Goal: Information Seeking & Learning: Compare options

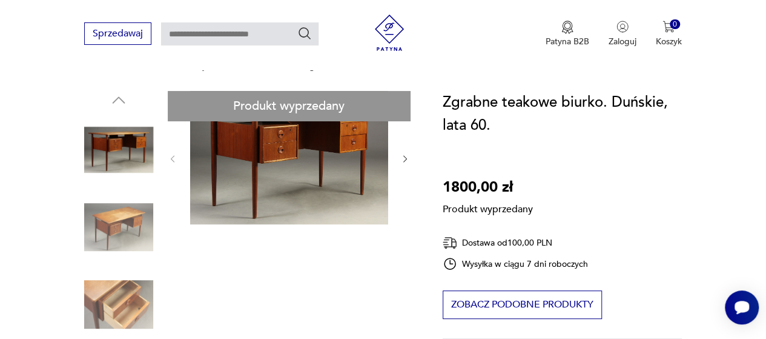
scroll to position [242, 0]
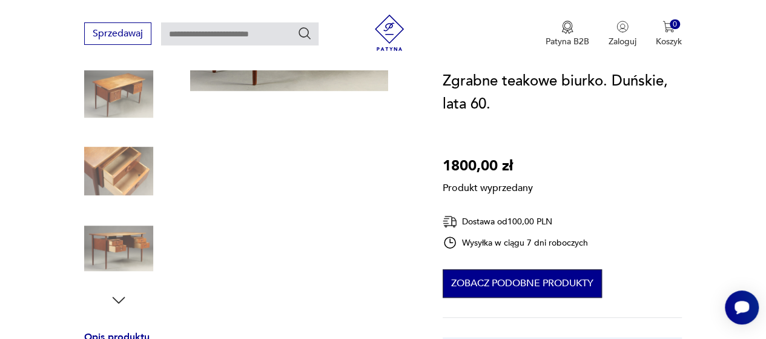
click at [500, 277] on button "Zobacz podobne produkty" at bounding box center [522, 283] width 159 height 28
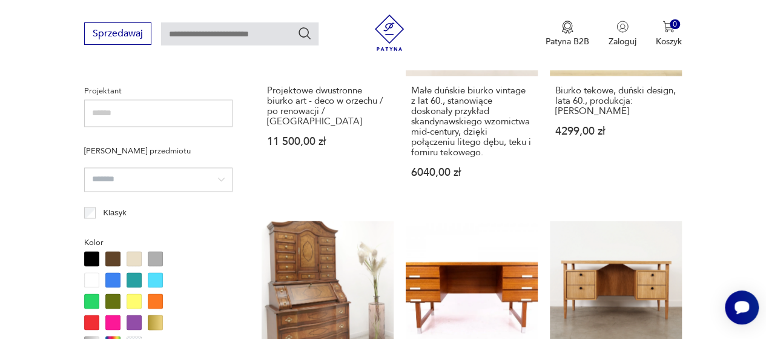
scroll to position [927, 0]
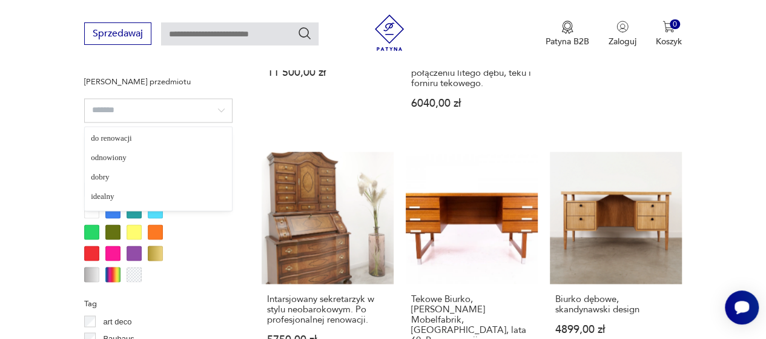
click at [220, 109] on input "search" at bounding box center [158, 110] width 148 height 24
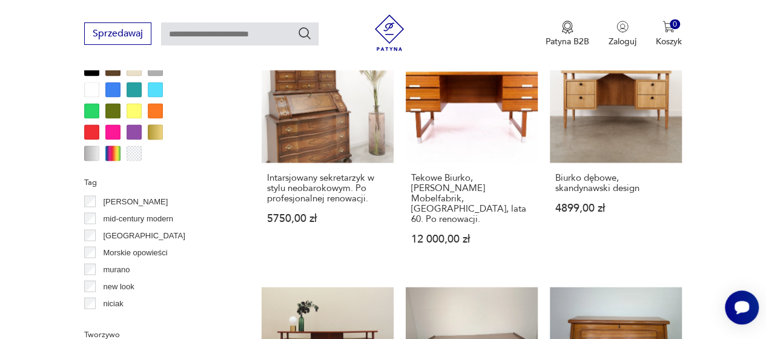
scroll to position [485, 0]
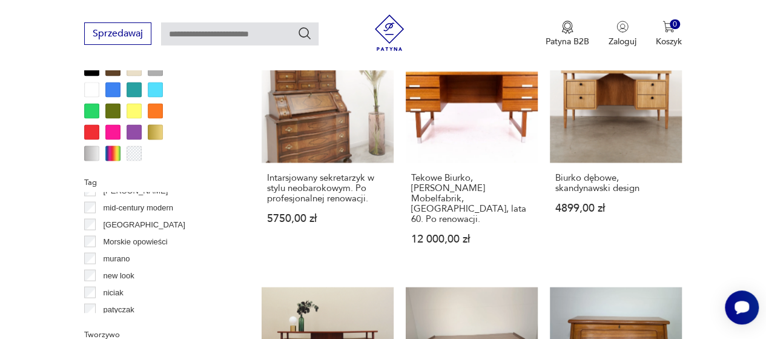
click at [42, 213] on section "Filtruj produkty Cena MIN MAX OK Promocja Datowanie OK Kraj pochodzenia Dania (…" at bounding box center [383, 275] width 766 height 1639
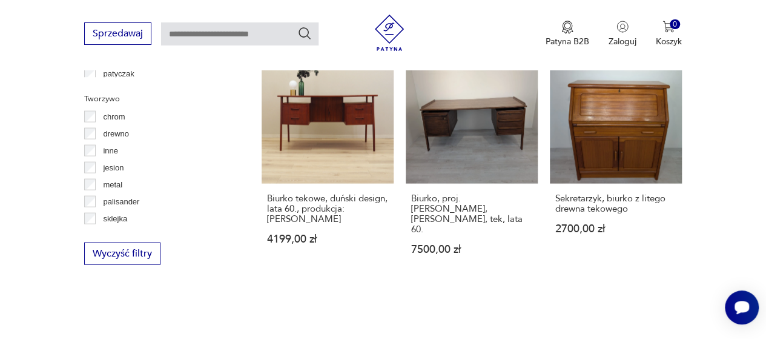
scroll to position [1290, 0]
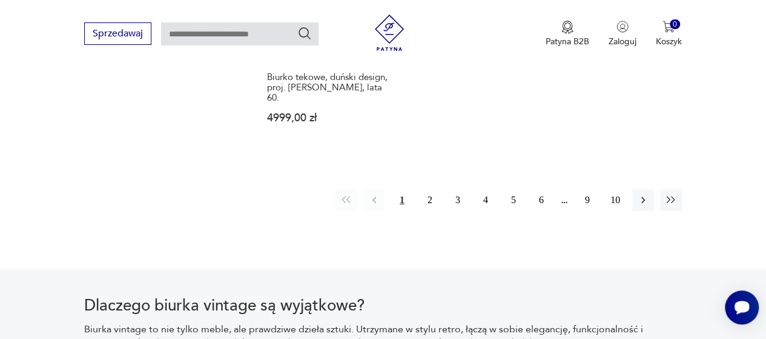
scroll to position [1896, 0]
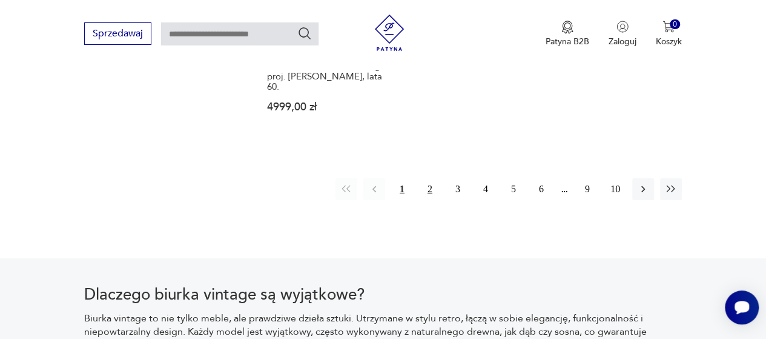
click at [426, 178] on button "2" at bounding box center [430, 189] width 22 height 22
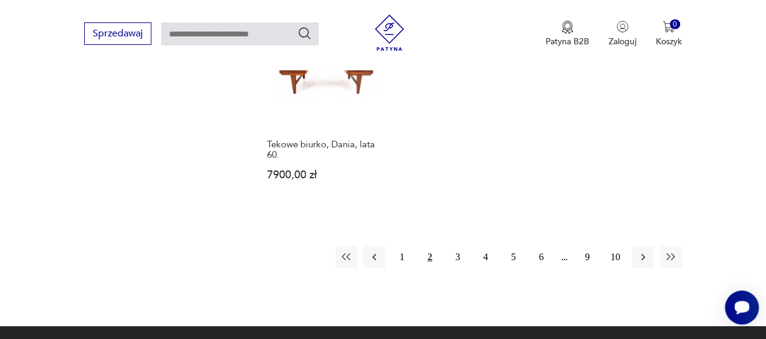
scroll to position [1775, 0]
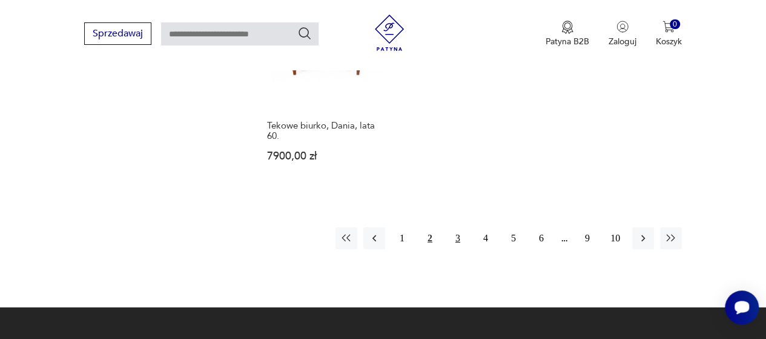
click at [460, 227] on button "3" at bounding box center [458, 238] width 22 height 22
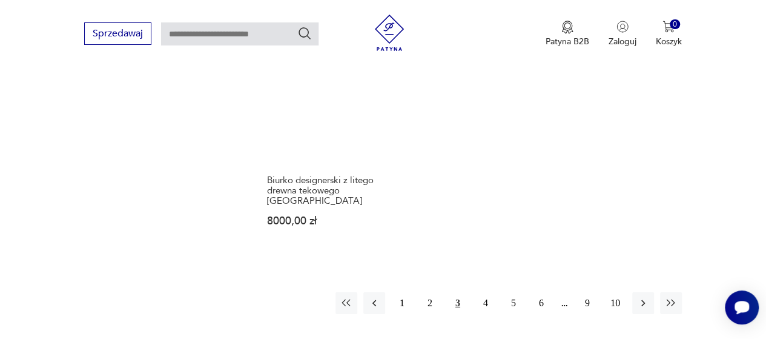
scroll to position [1714, 0]
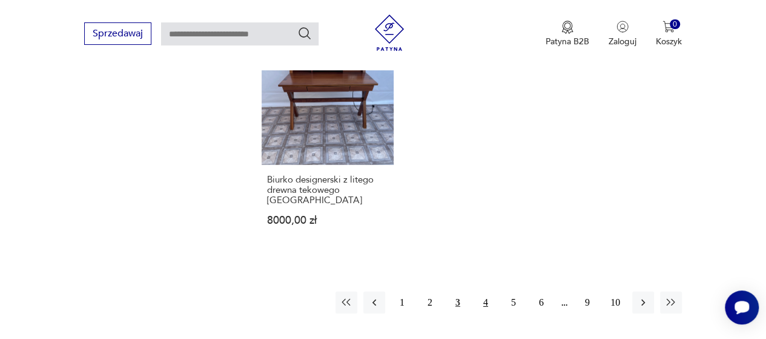
click at [483, 291] on button "4" at bounding box center [486, 302] width 22 height 22
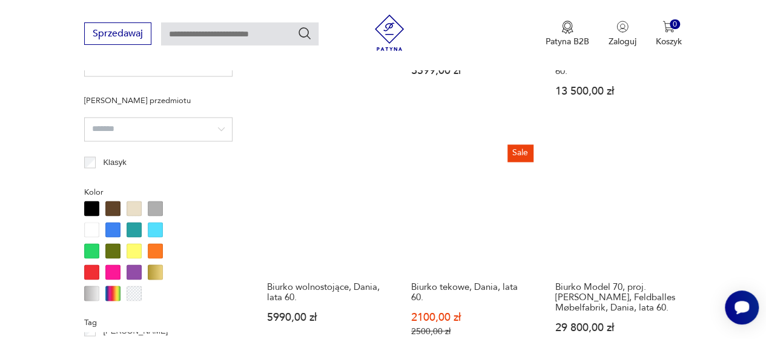
scroll to position [927, 0]
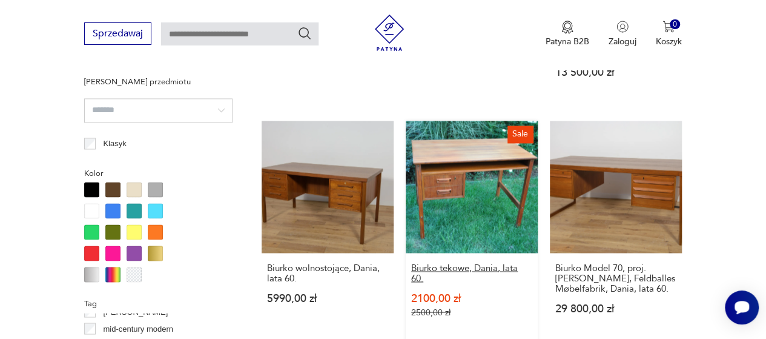
drag, startPoint x: 476, startPoint y: 236, endPoint x: 447, endPoint y: 233, distance: 29.2
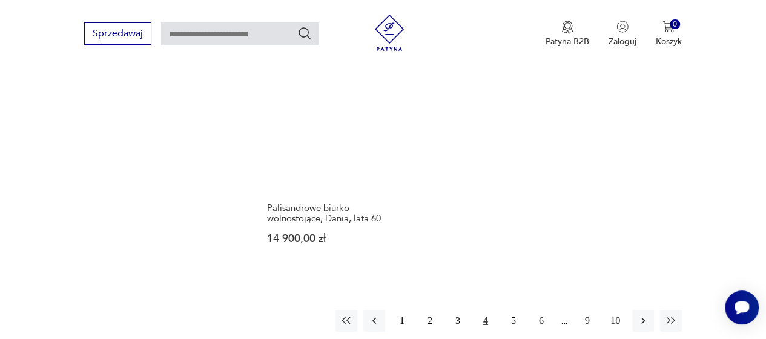
scroll to position [1714, 0]
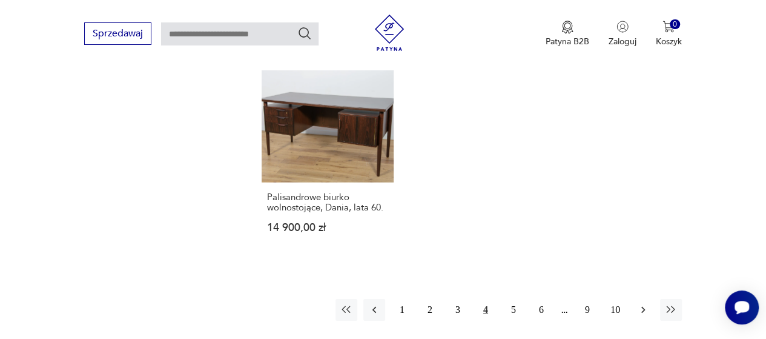
click at [646, 303] on icon "button" at bounding box center [643, 309] width 12 height 12
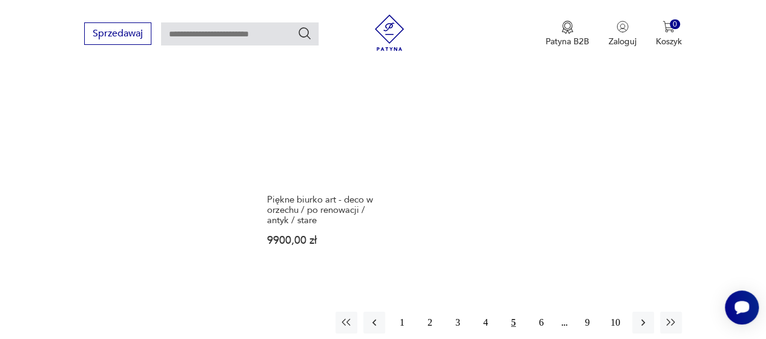
scroll to position [1775, 0]
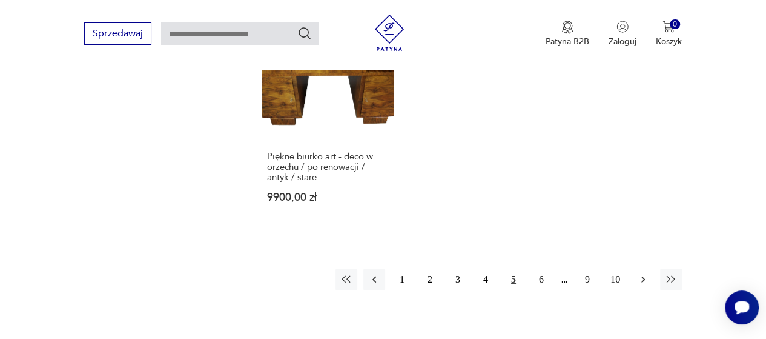
click at [645, 273] on icon "button" at bounding box center [643, 279] width 12 height 12
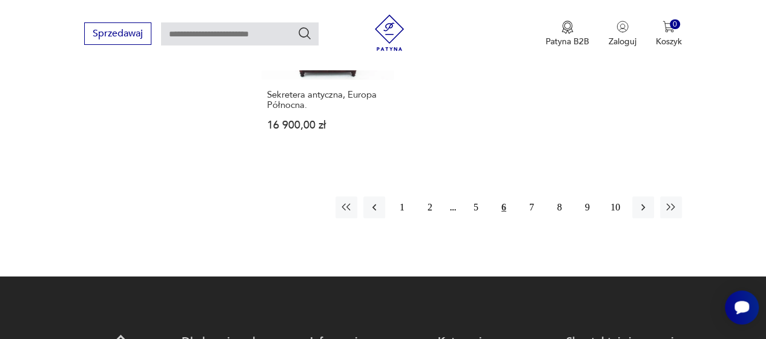
scroll to position [1835, 0]
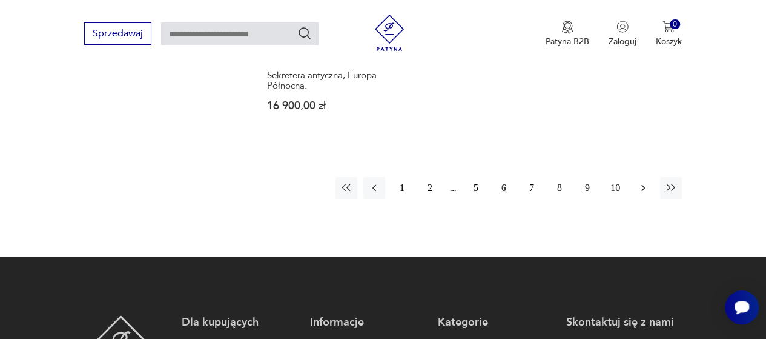
click at [647, 182] on icon "button" at bounding box center [643, 188] width 12 height 12
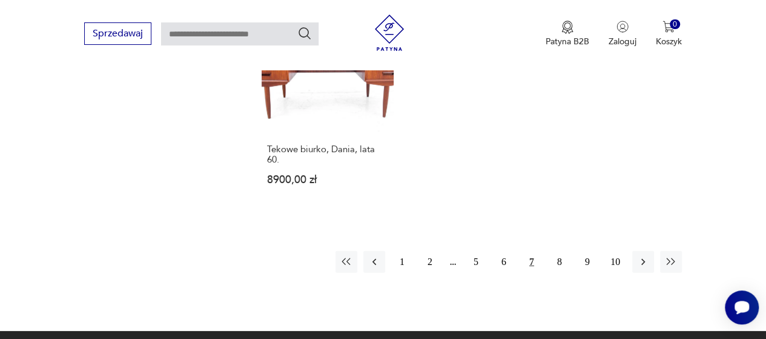
scroll to position [1775, 0]
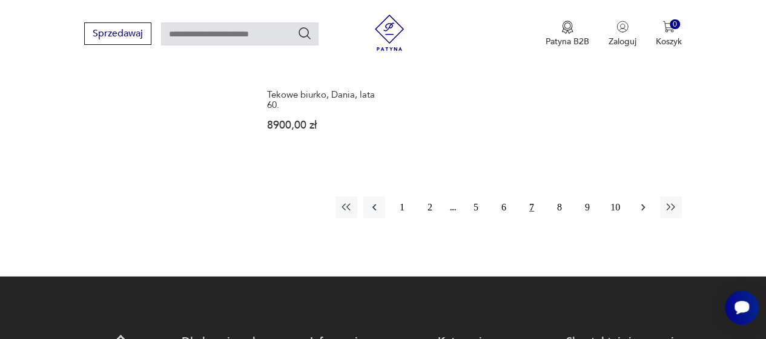
click at [643, 201] on icon "button" at bounding box center [643, 207] width 12 height 12
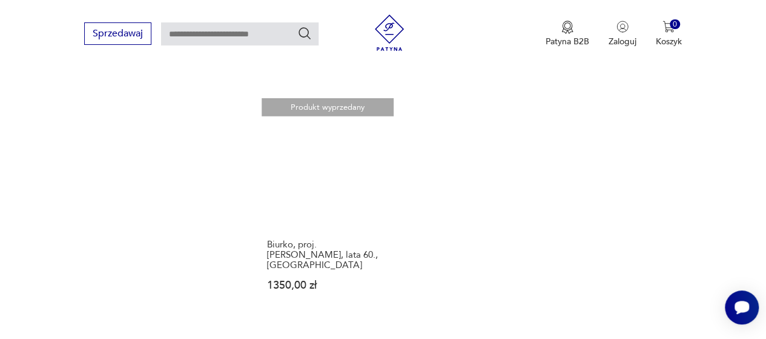
scroll to position [1714, 0]
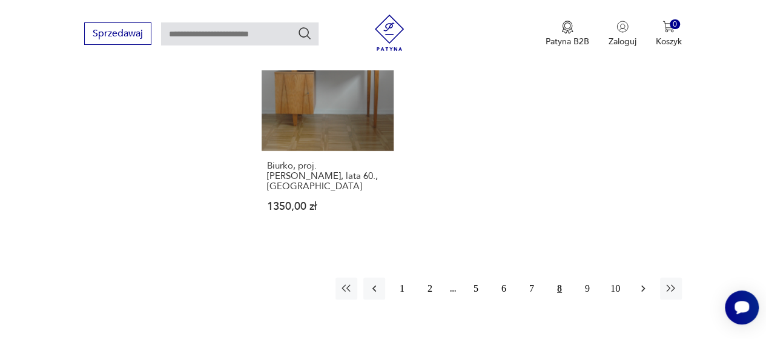
click at [642, 282] on icon "button" at bounding box center [643, 288] width 12 height 12
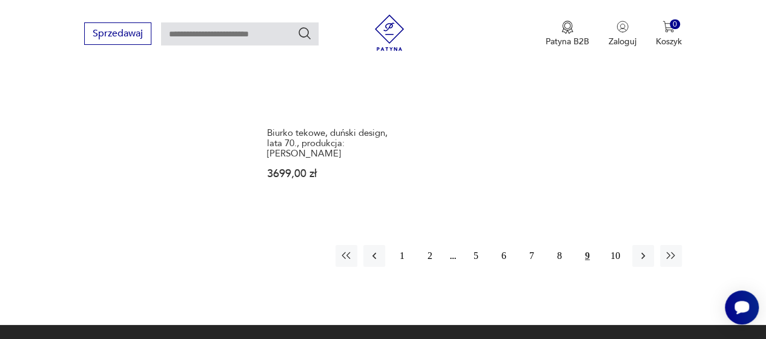
scroll to position [1835, 0]
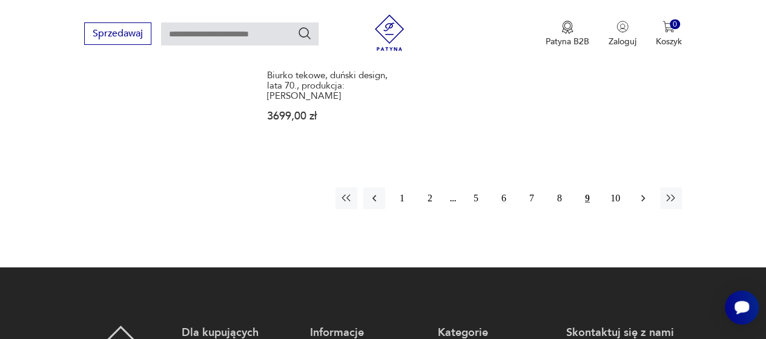
click at [643, 195] on icon "button" at bounding box center [643, 198] width 4 height 7
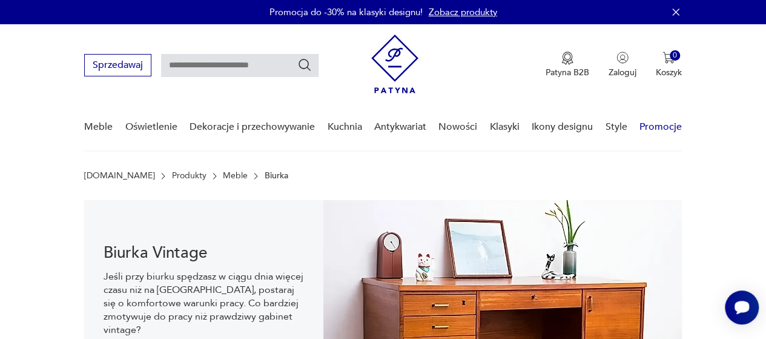
click at [672, 123] on link "Promocje" at bounding box center [661, 127] width 42 height 47
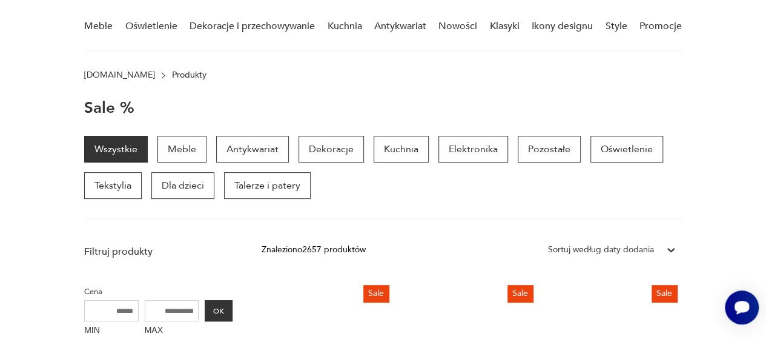
scroll to position [60, 0]
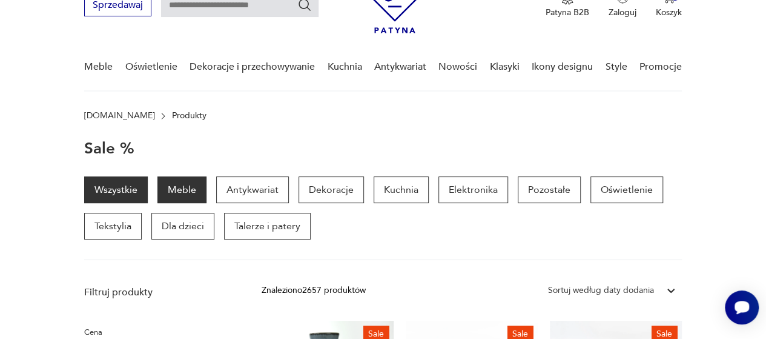
click at [182, 191] on p "Meble" at bounding box center [181, 189] width 49 height 27
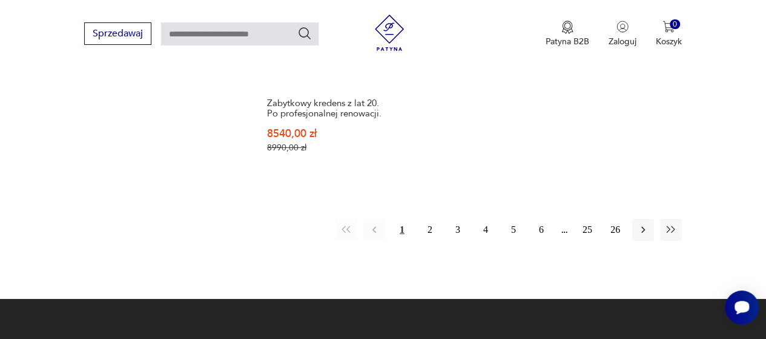
scroll to position [1937, 0]
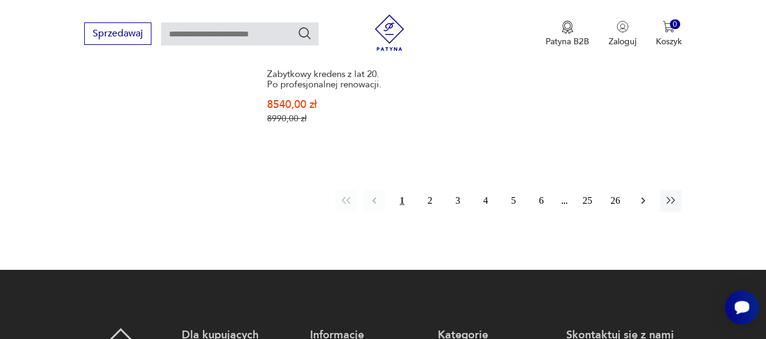
click at [642, 194] on icon "button" at bounding box center [643, 200] width 12 height 12
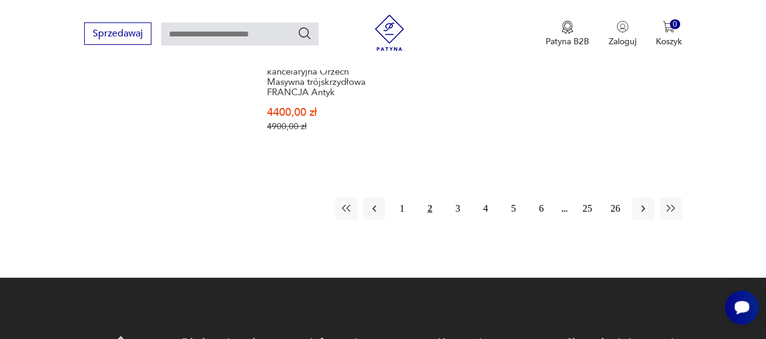
scroll to position [1896, 0]
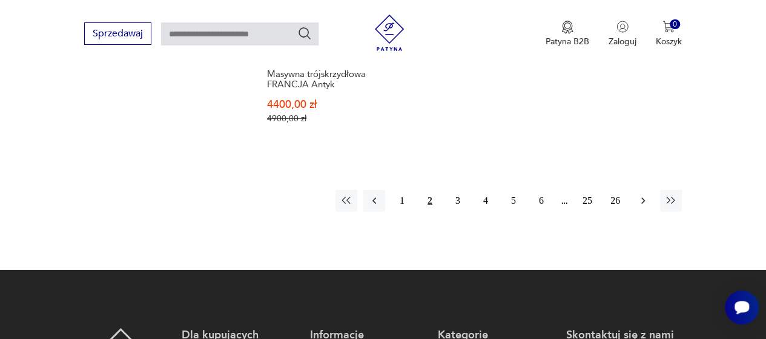
click at [643, 194] on icon "button" at bounding box center [643, 200] width 12 height 12
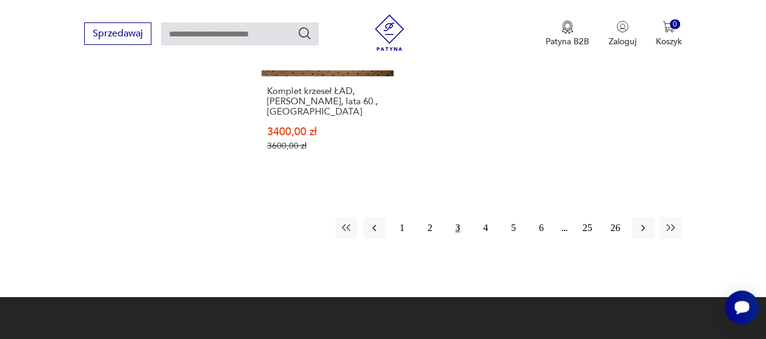
scroll to position [1896, 0]
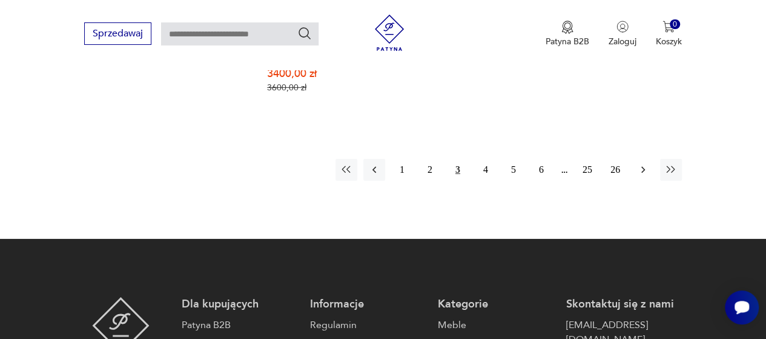
click at [642, 159] on button "button" at bounding box center [643, 170] width 22 height 22
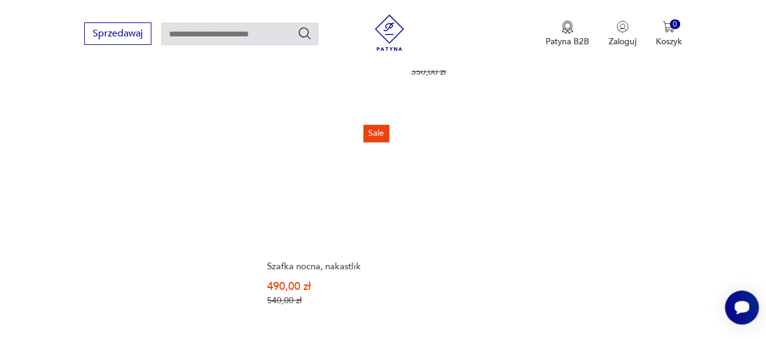
scroll to position [1896, 0]
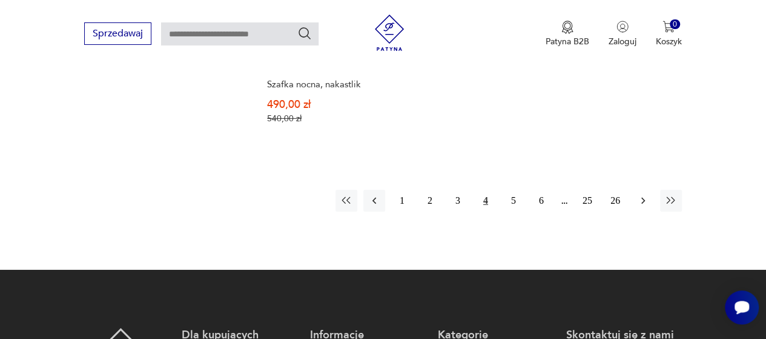
click at [647, 194] on icon "button" at bounding box center [643, 200] width 12 height 12
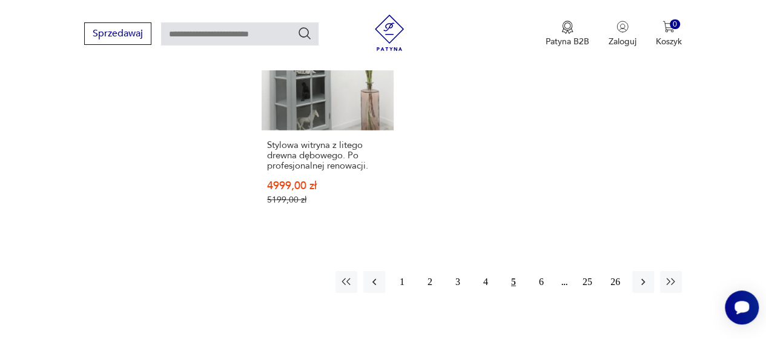
scroll to position [1896, 0]
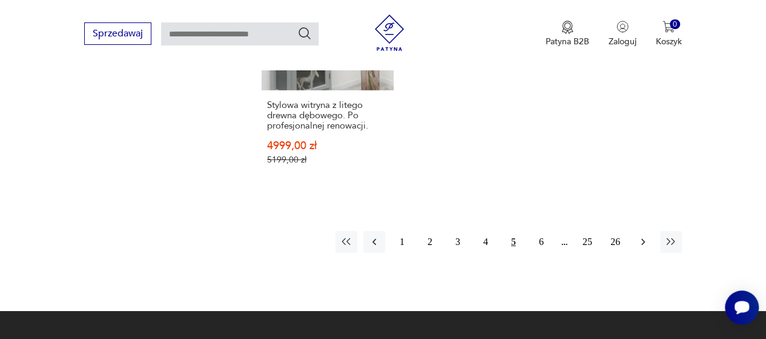
click at [638, 236] on icon "button" at bounding box center [643, 242] width 12 height 12
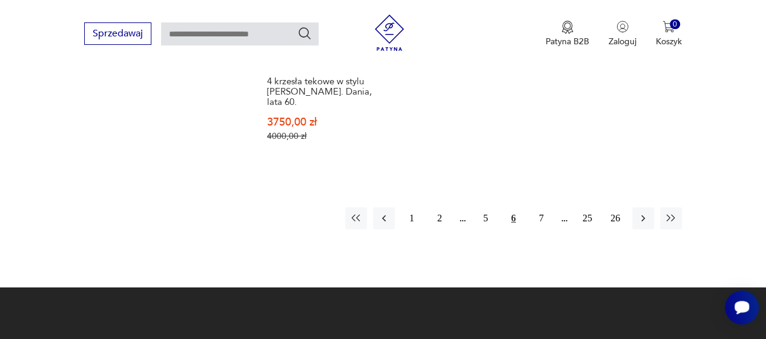
scroll to position [1956, 0]
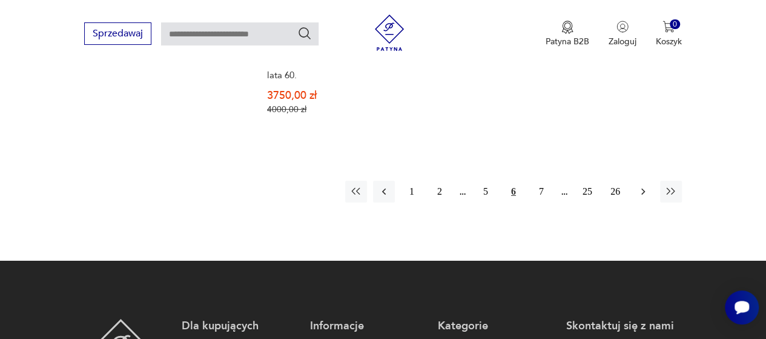
click at [644, 185] on icon "button" at bounding box center [643, 191] width 12 height 12
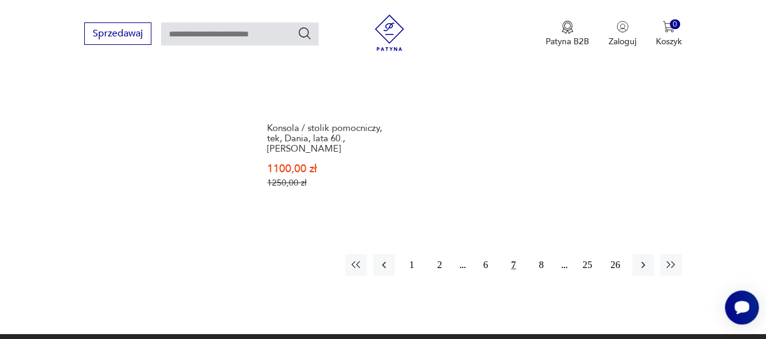
scroll to position [1835, 0]
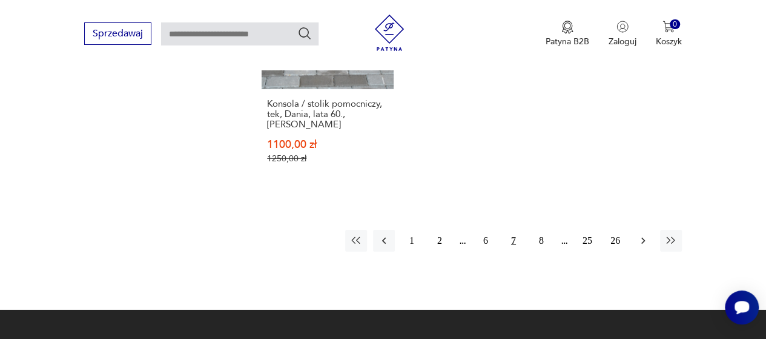
click at [644, 234] on icon "button" at bounding box center [643, 240] width 12 height 12
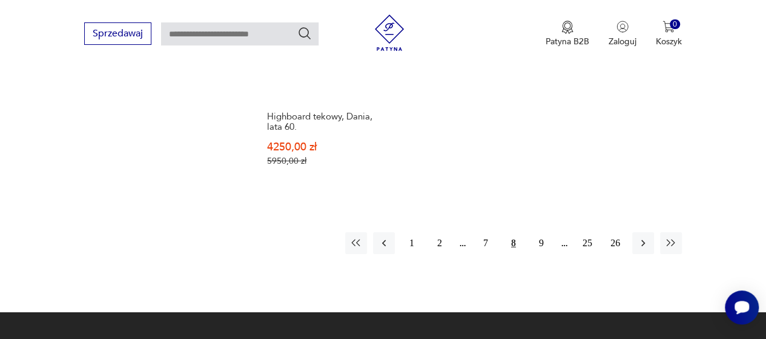
scroll to position [1835, 0]
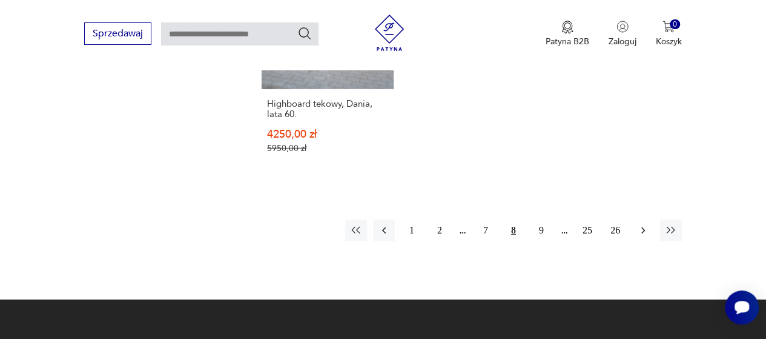
click at [638, 224] on icon "button" at bounding box center [643, 230] width 12 height 12
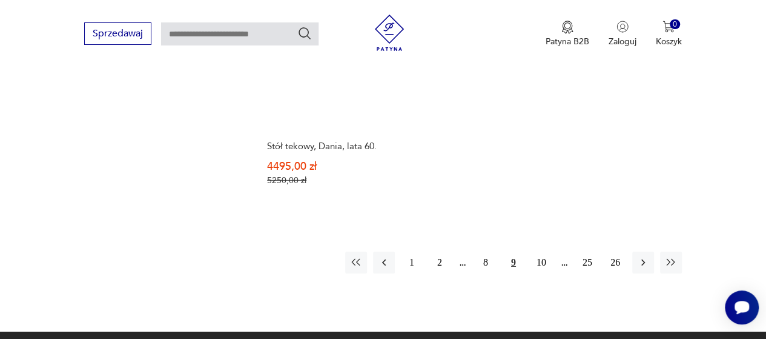
scroll to position [1835, 0]
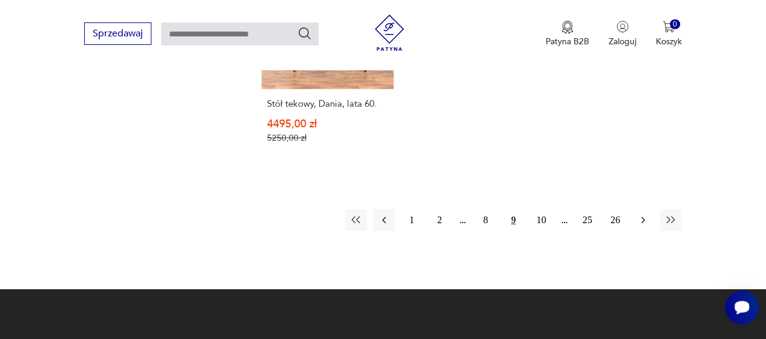
click at [638, 214] on icon "button" at bounding box center [643, 220] width 12 height 12
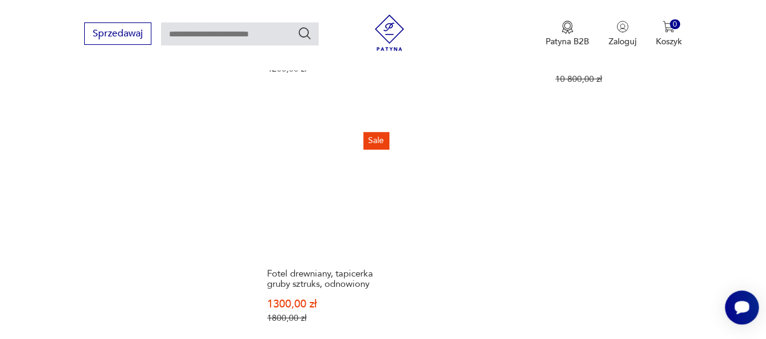
scroll to position [1896, 0]
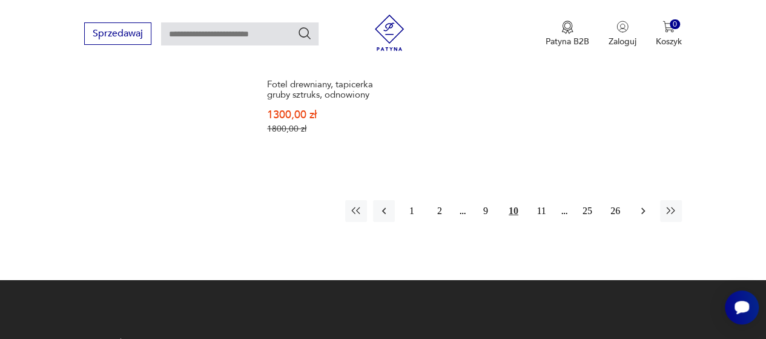
click at [643, 205] on icon "button" at bounding box center [643, 211] width 12 height 12
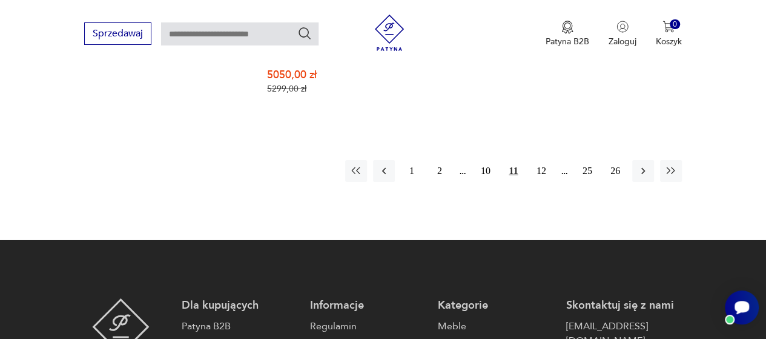
scroll to position [1956, 0]
click at [637, 165] on icon "button" at bounding box center [643, 171] width 12 height 12
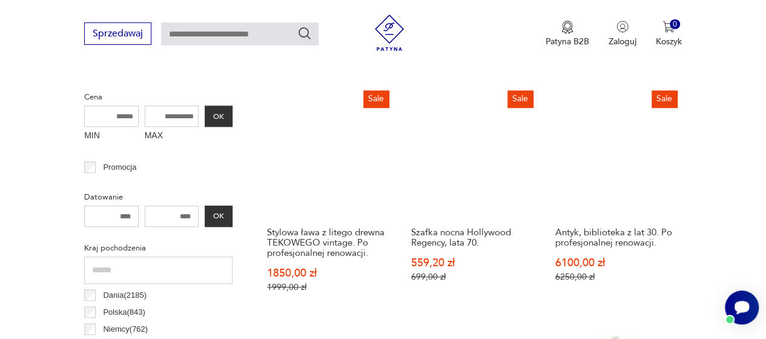
scroll to position [442, 0]
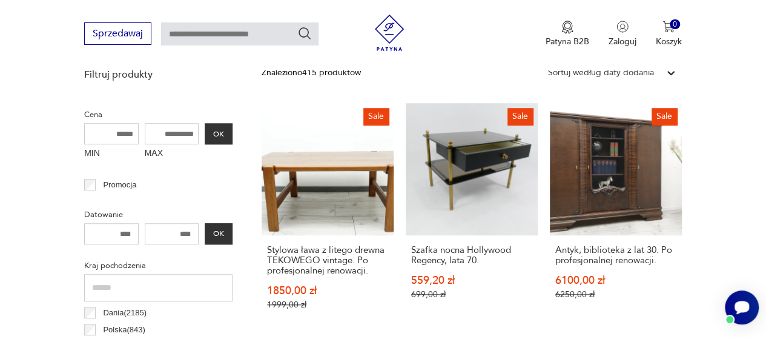
click at [184, 130] on input "MAX" at bounding box center [172, 133] width 55 height 21
type input "****"
click at [216, 137] on button "OK" at bounding box center [219, 133] width 28 height 21
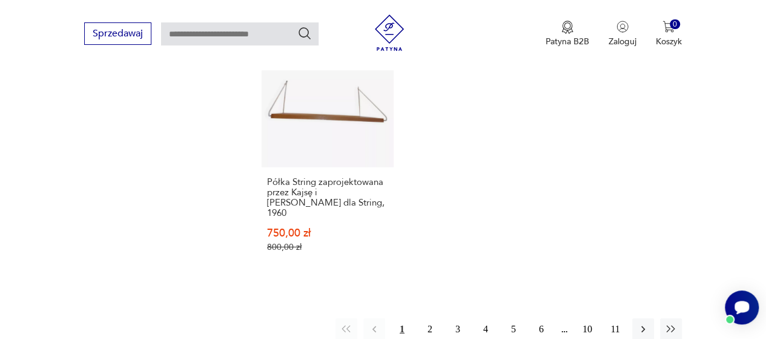
scroll to position [1835, 0]
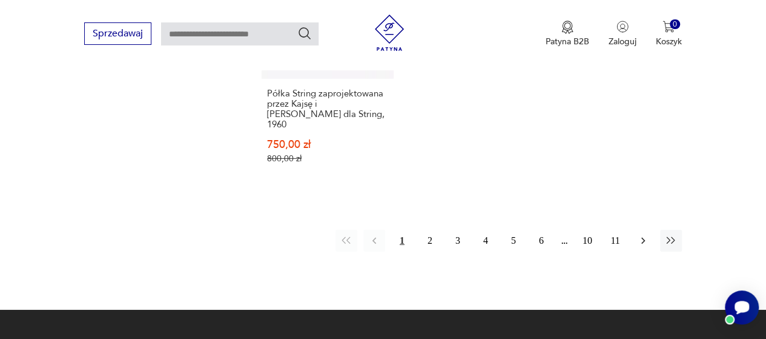
click at [638, 234] on icon "button" at bounding box center [643, 240] width 12 height 12
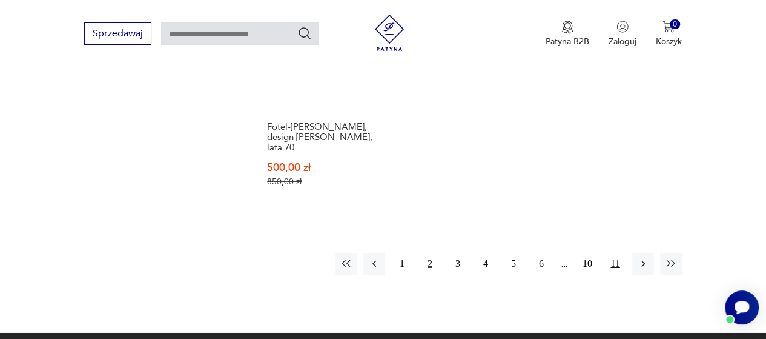
scroll to position [1896, 0]
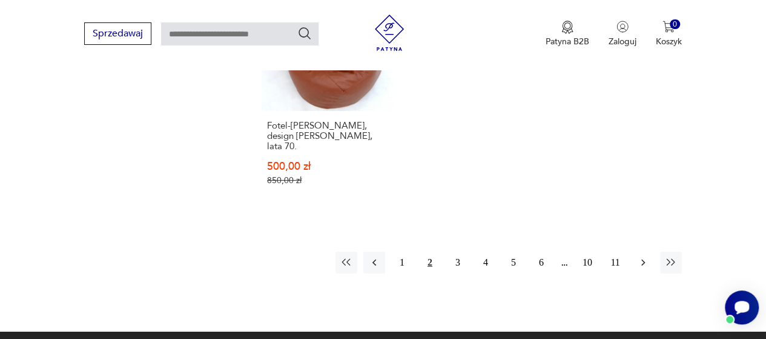
click at [648, 256] on icon "button" at bounding box center [643, 262] width 12 height 12
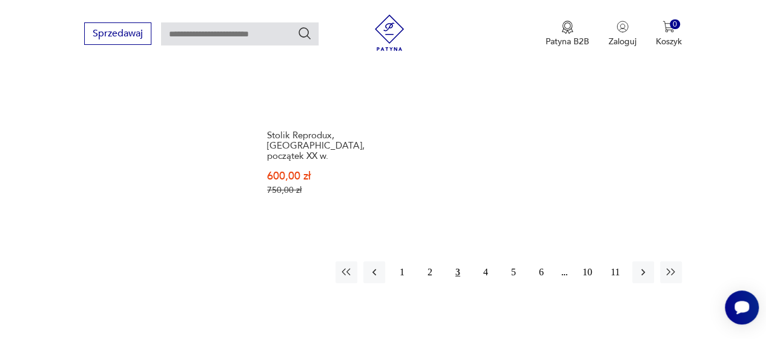
scroll to position [1835, 0]
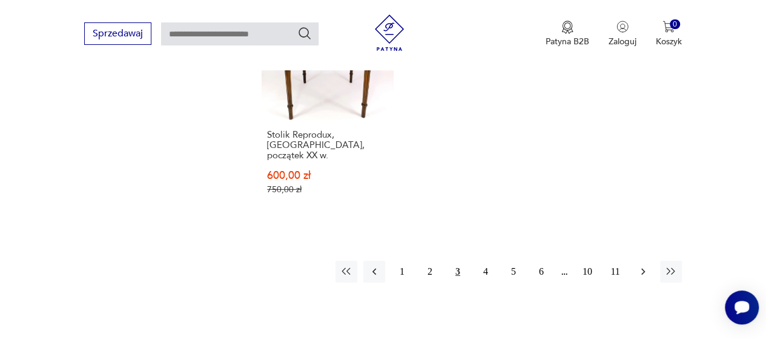
click at [643, 268] on icon "button" at bounding box center [643, 271] width 4 height 7
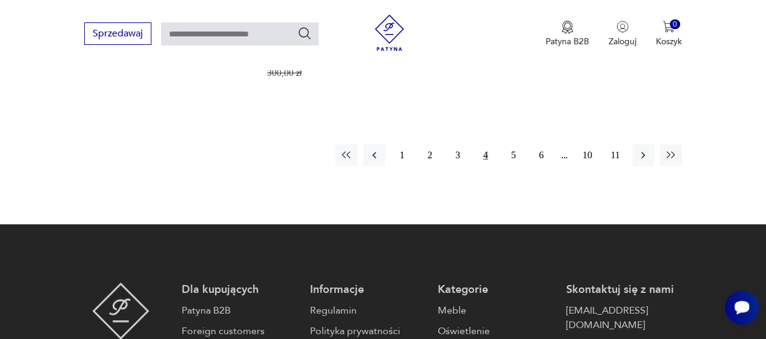
scroll to position [1896, 0]
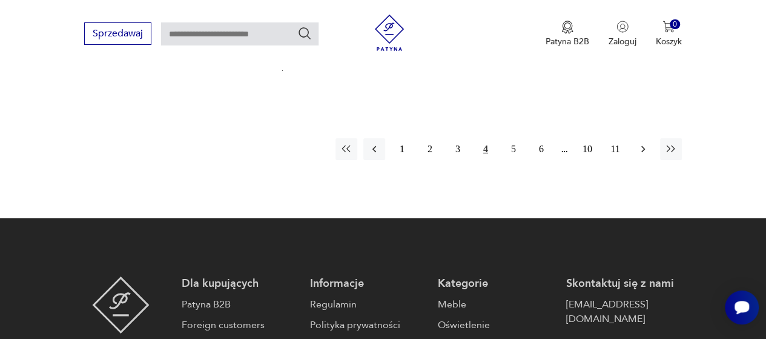
click at [649, 143] on icon "button" at bounding box center [643, 149] width 12 height 12
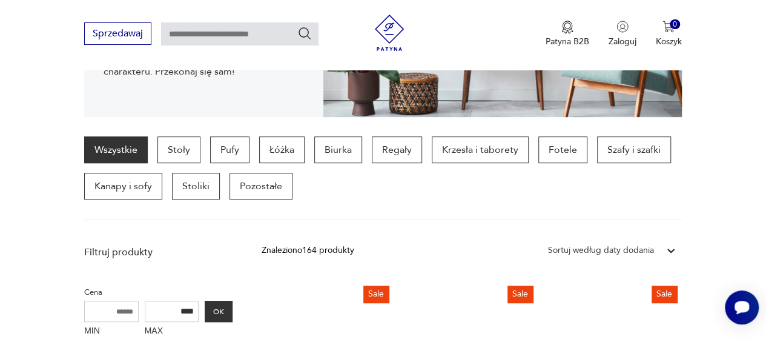
scroll to position [200, 0]
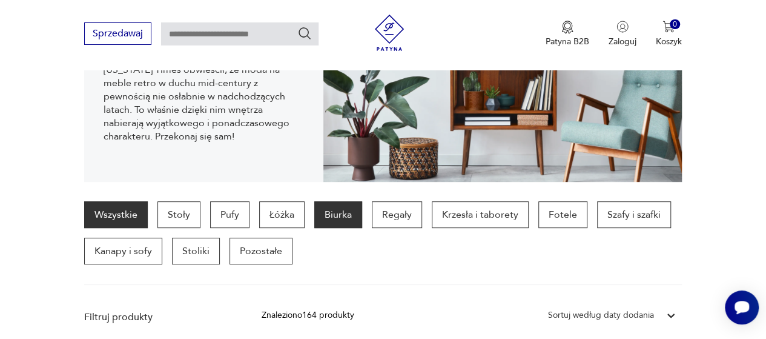
click at [347, 210] on p "Biurka" at bounding box center [338, 214] width 48 height 27
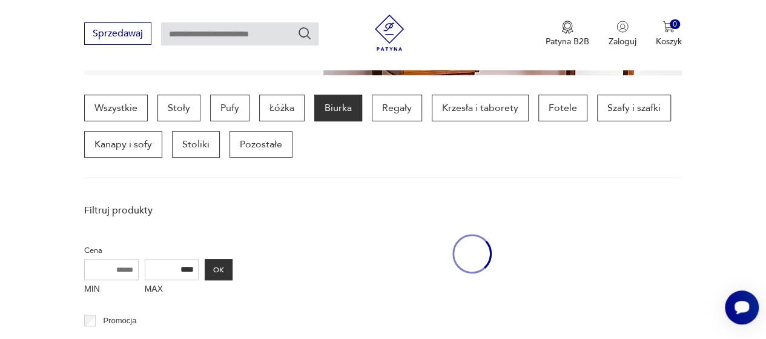
scroll to position [321, 0]
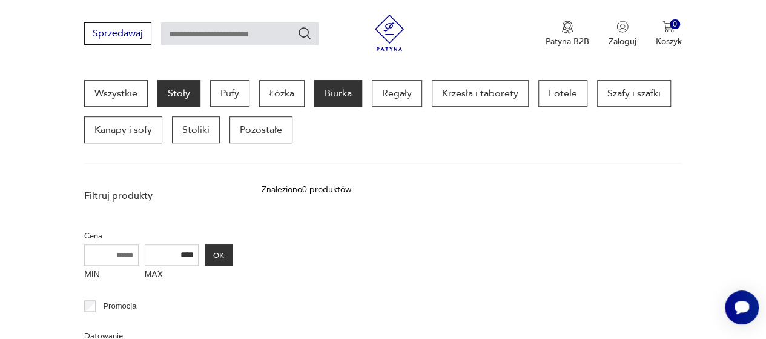
click at [171, 95] on p "Stoły" at bounding box center [178, 93] width 43 height 27
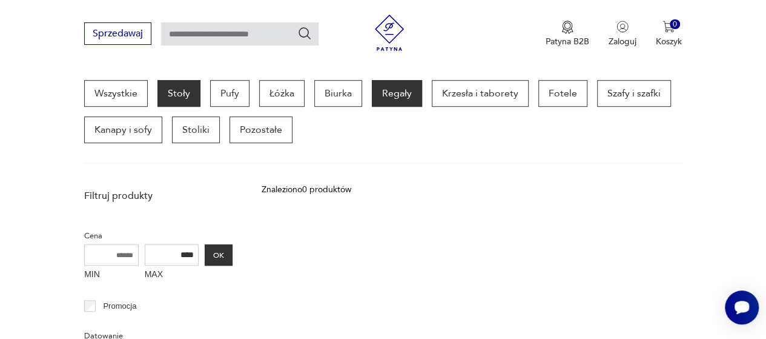
click at [379, 92] on p "Regały" at bounding box center [397, 93] width 50 height 27
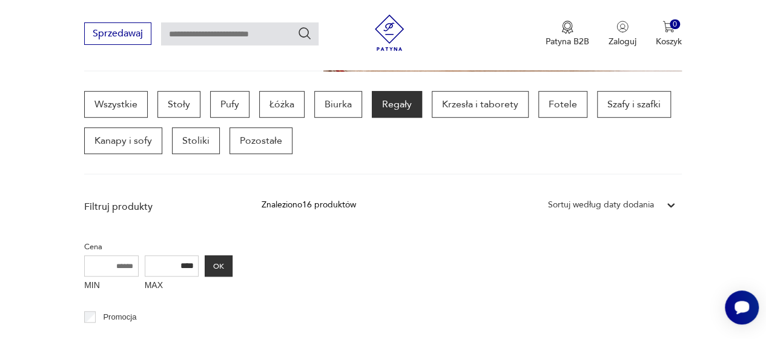
scroll to position [321, 0]
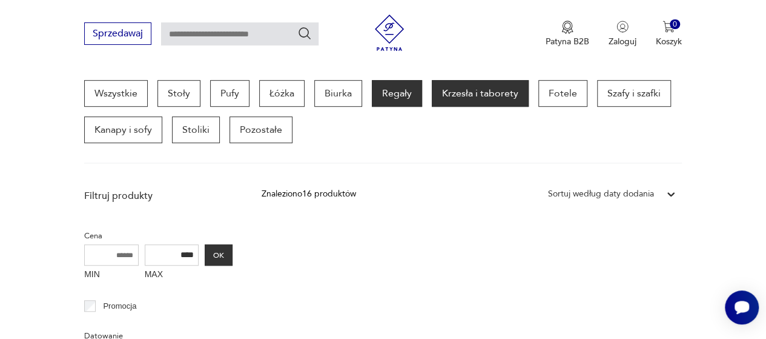
click at [474, 95] on p "Krzesła i taborety" at bounding box center [480, 93] width 97 height 27
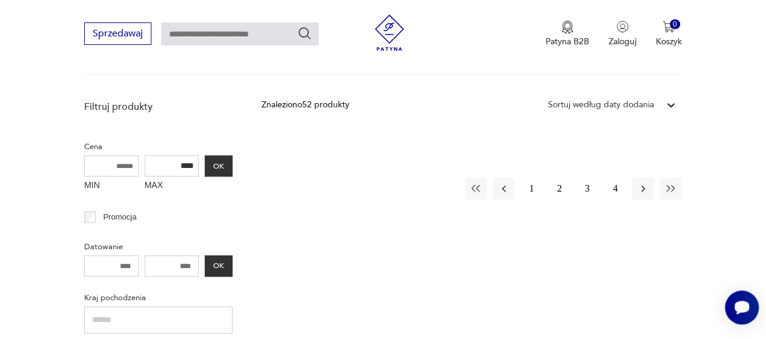
scroll to position [382, 0]
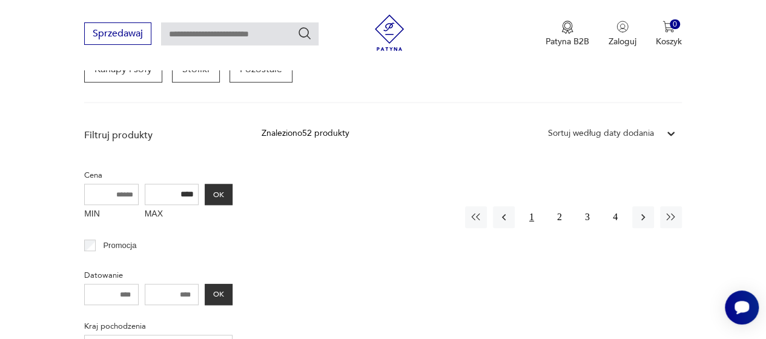
click at [528, 219] on button "1" at bounding box center [532, 217] width 22 height 22
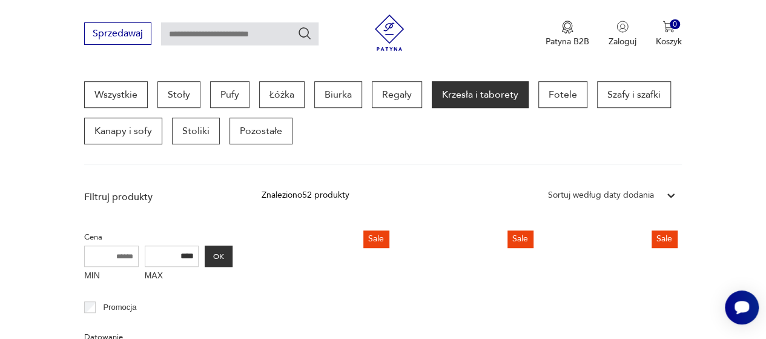
scroll to position [260, 0]
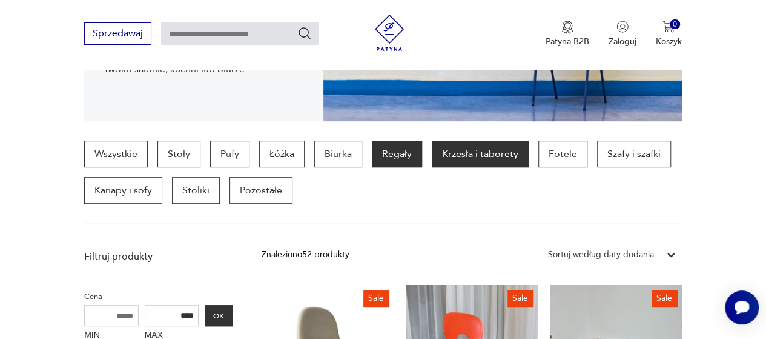
click at [392, 148] on p "Regały" at bounding box center [397, 154] width 50 height 27
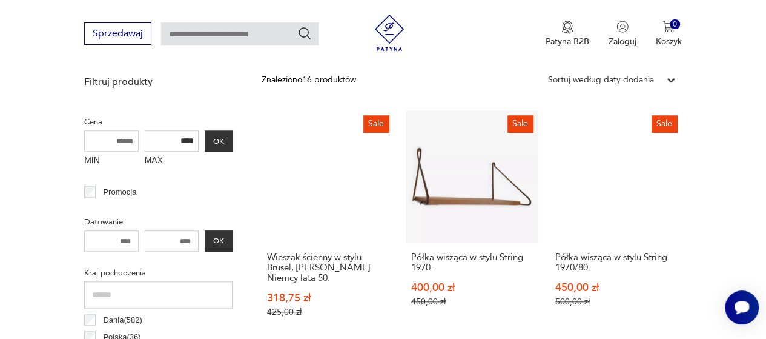
scroll to position [442, 0]
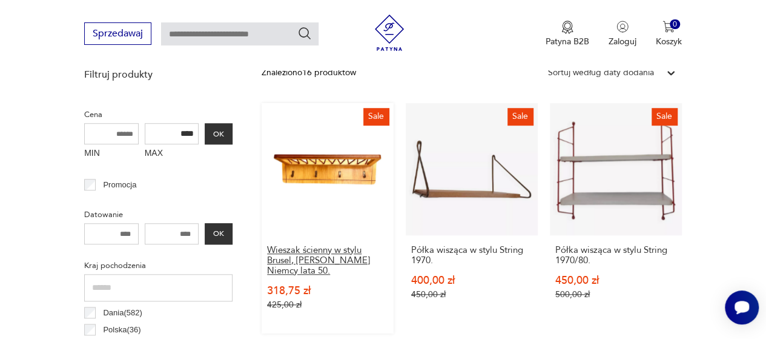
click at [305, 254] on h3 "Wieszak ścienny w stylu Brusel, Rudi Volket Niemcy lata 50." at bounding box center [327, 260] width 121 height 31
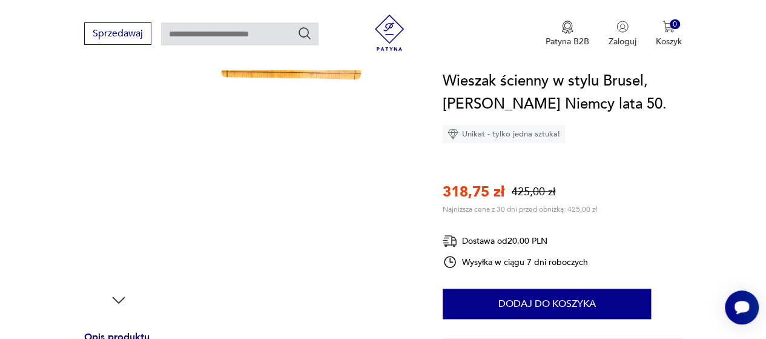
scroll to position [182, 0]
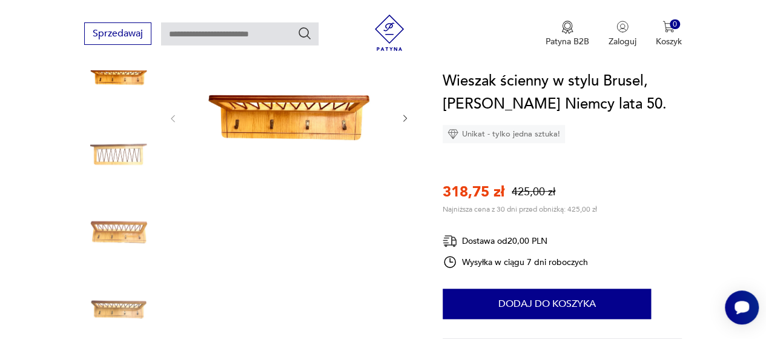
click at [120, 159] on img at bounding box center [118, 154] width 69 height 69
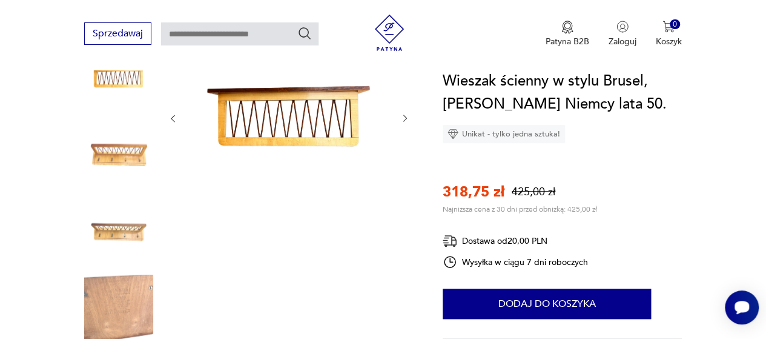
click at [402, 119] on icon "button" at bounding box center [405, 118] width 10 height 10
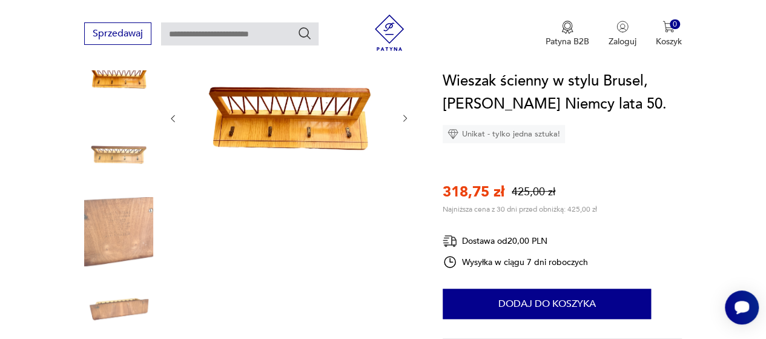
click at [403, 119] on icon "button" at bounding box center [405, 118] width 10 height 10
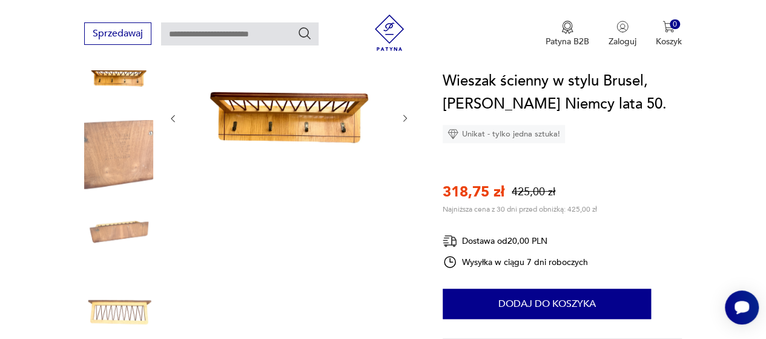
click at [403, 119] on icon "button" at bounding box center [405, 118] width 10 height 10
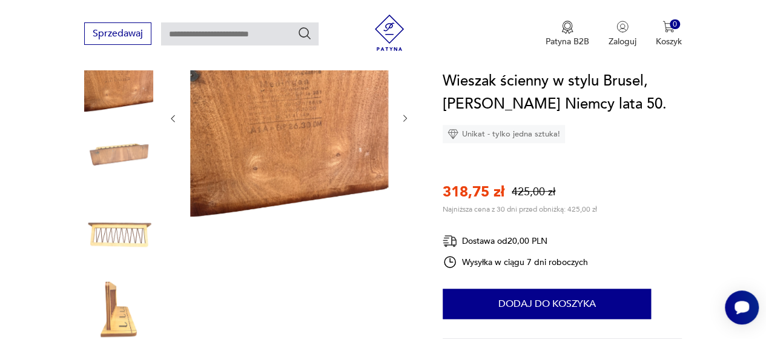
click at [403, 119] on icon "button" at bounding box center [405, 118] width 10 height 10
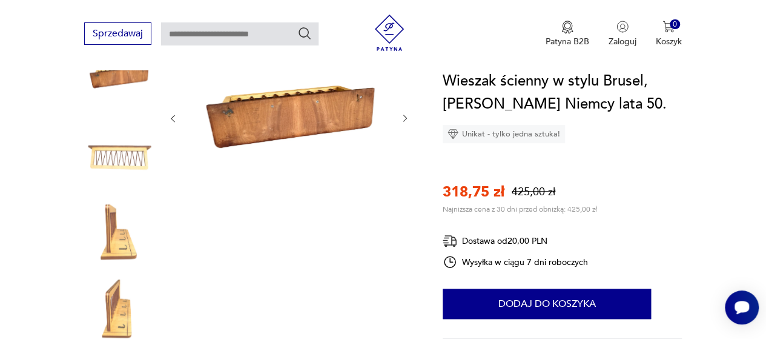
click at [403, 119] on icon "button" at bounding box center [405, 118] width 10 height 10
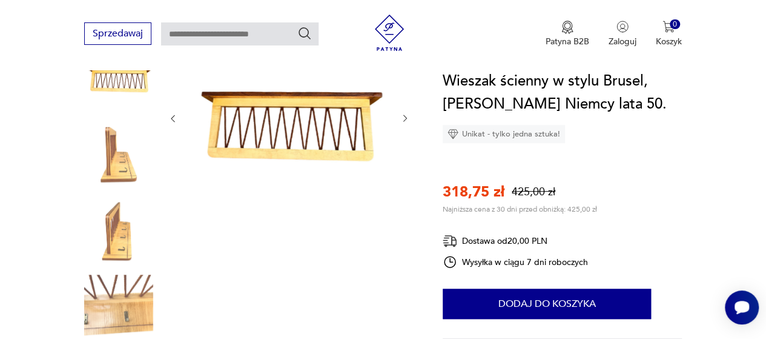
click at [403, 119] on icon "button" at bounding box center [405, 118] width 10 height 10
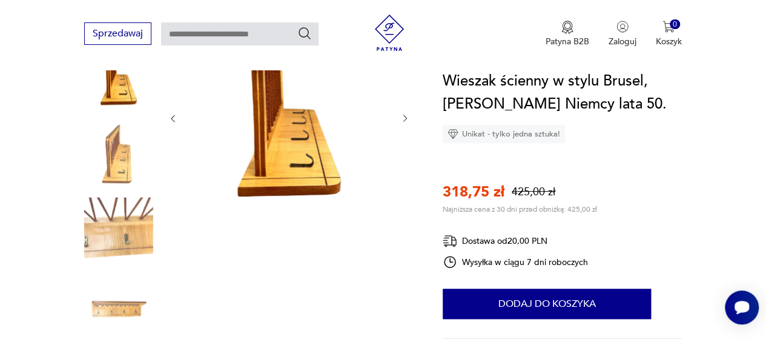
click at [403, 119] on icon "button" at bounding box center [405, 118] width 10 height 10
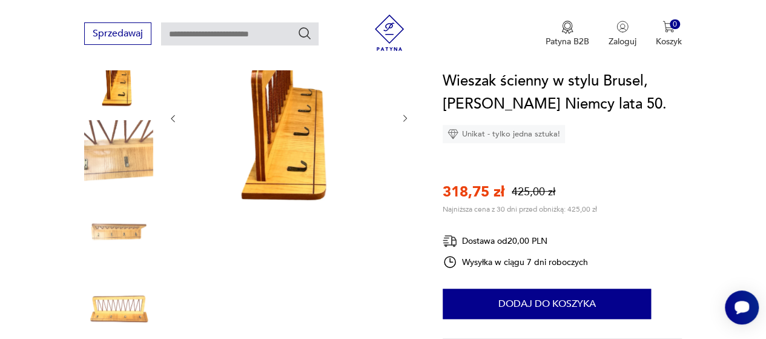
click at [403, 119] on icon "button" at bounding box center [405, 118] width 10 height 10
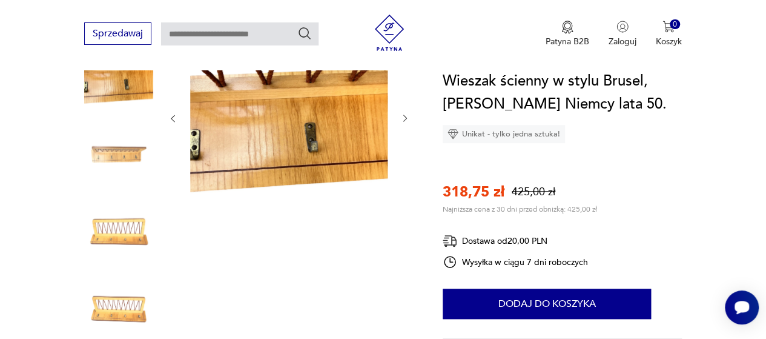
click at [403, 119] on icon "button" at bounding box center [405, 118] width 10 height 10
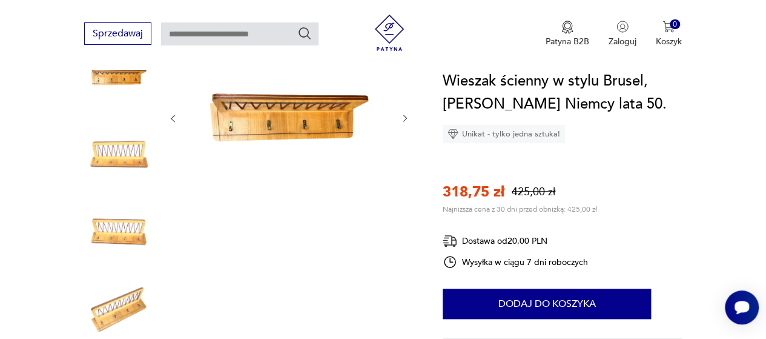
click at [403, 119] on icon "button" at bounding box center [405, 118] width 10 height 10
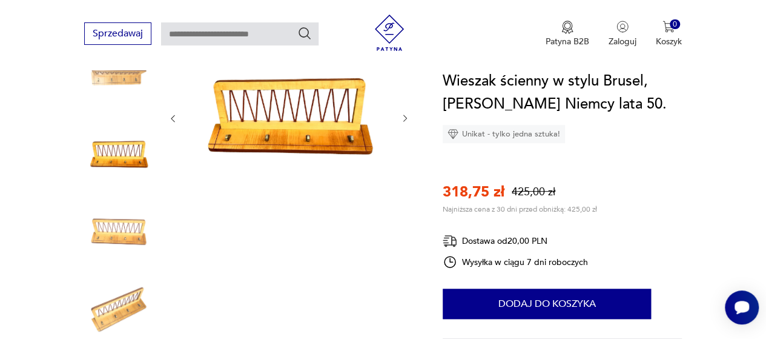
click at [403, 119] on icon "button" at bounding box center [405, 118] width 10 height 10
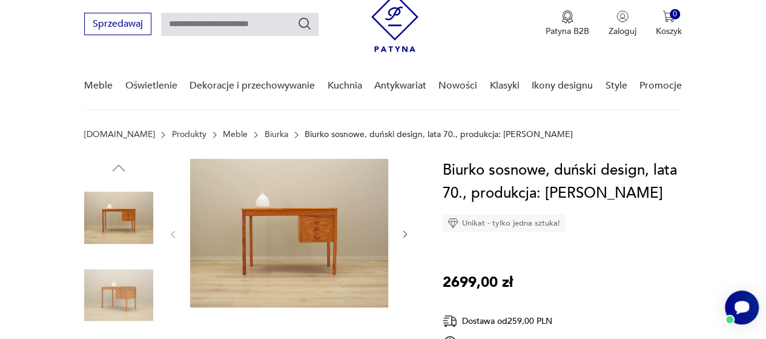
scroll to position [61, 0]
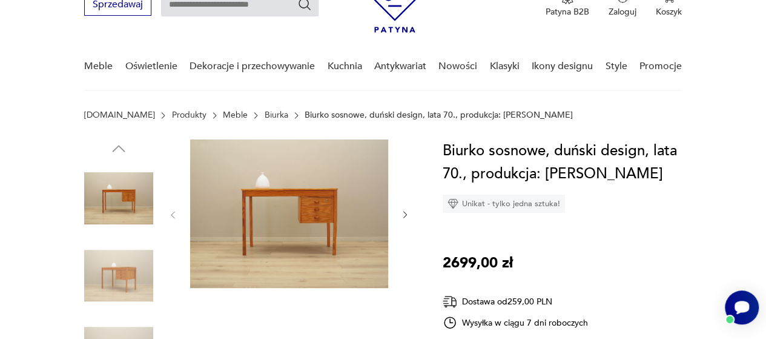
click at [403, 216] on icon "button" at bounding box center [405, 215] width 10 height 10
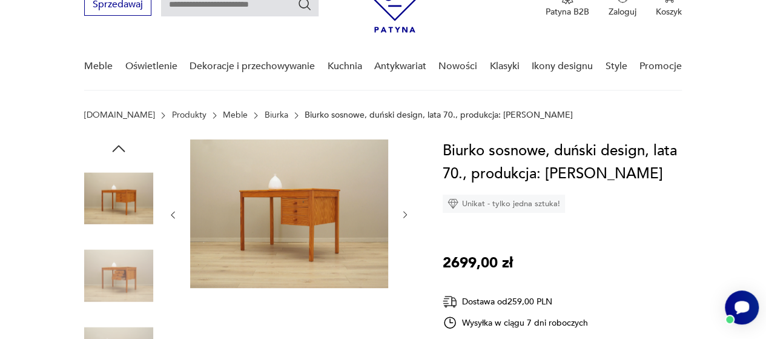
click at [403, 216] on icon "button" at bounding box center [405, 215] width 10 height 10
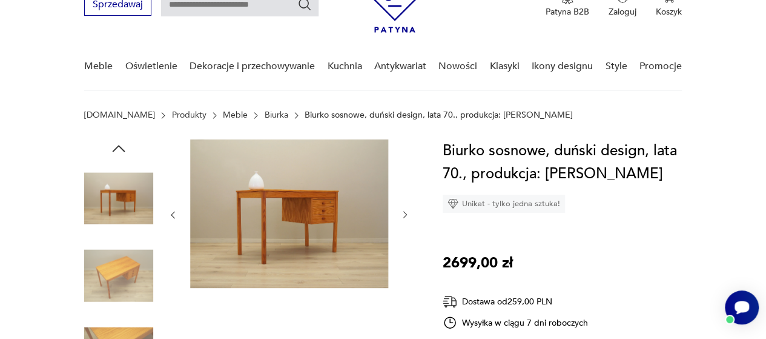
click at [403, 216] on icon "button" at bounding box center [405, 215] width 10 height 10
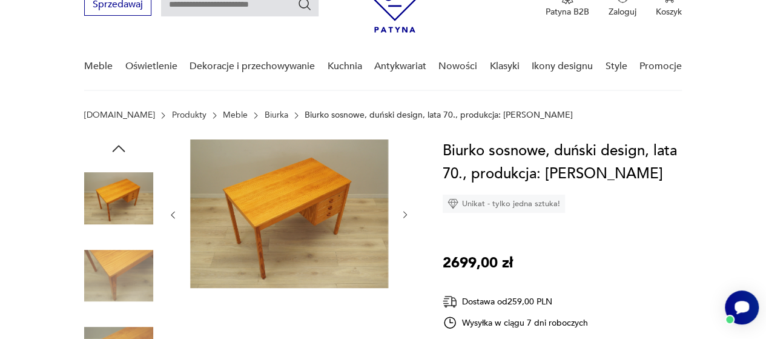
click at [403, 216] on icon "button" at bounding box center [405, 215] width 10 height 10
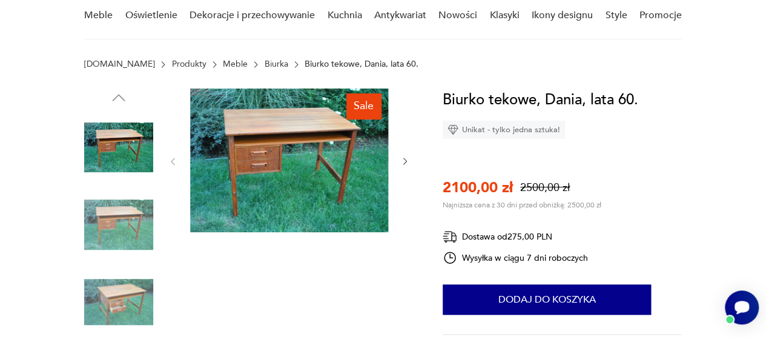
scroll to position [121, 0]
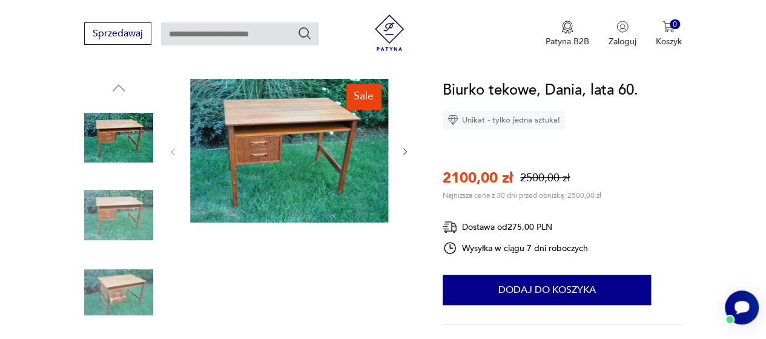
click at [400, 151] on icon "button" at bounding box center [405, 152] width 10 height 10
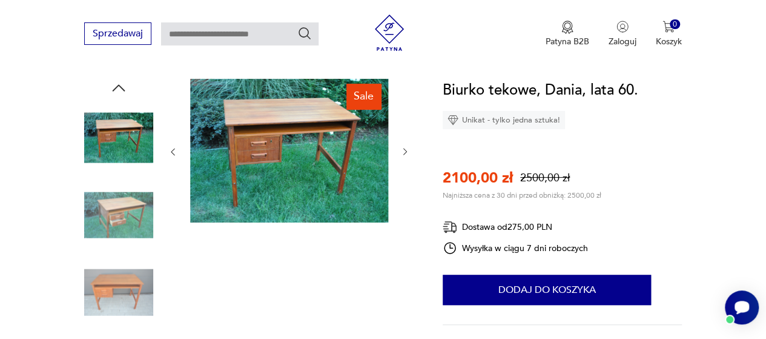
click at [403, 150] on icon "button" at bounding box center [405, 152] width 10 height 10
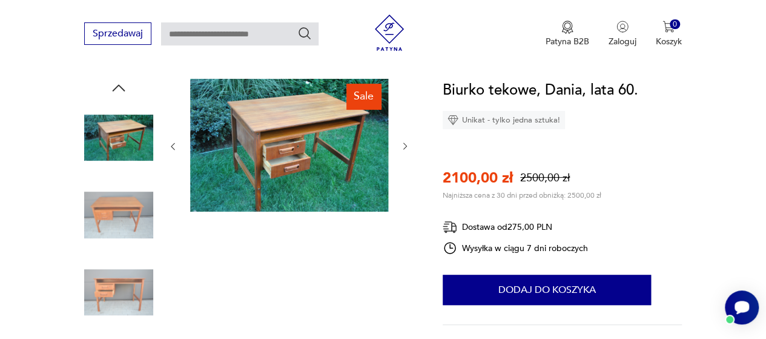
click at [403, 150] on icon "button" at bounding box center [405, 146] width 10 height 10
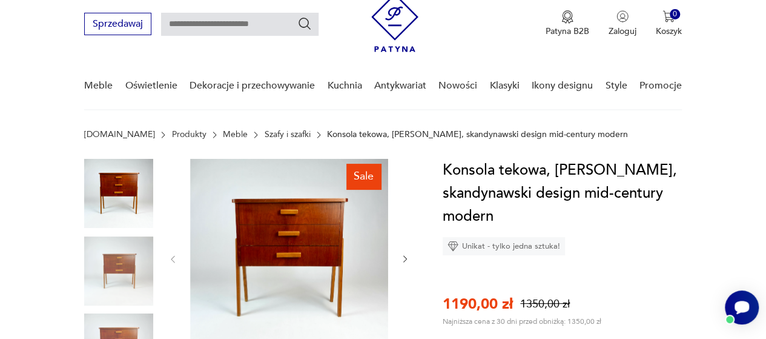
scroll to position [61, 0]
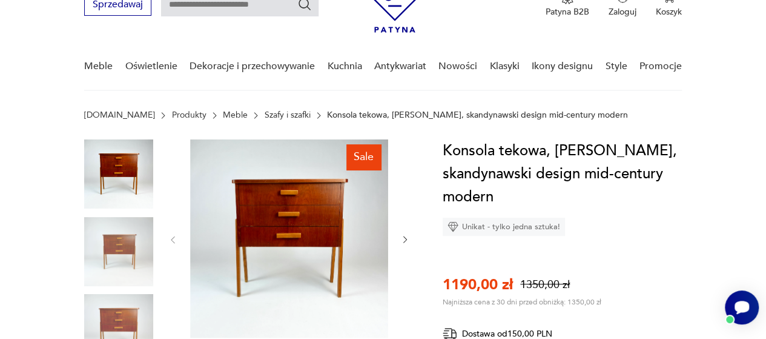
click at [403, 237] on icon "button" at bounding box center [405, 239] width 10 height 10
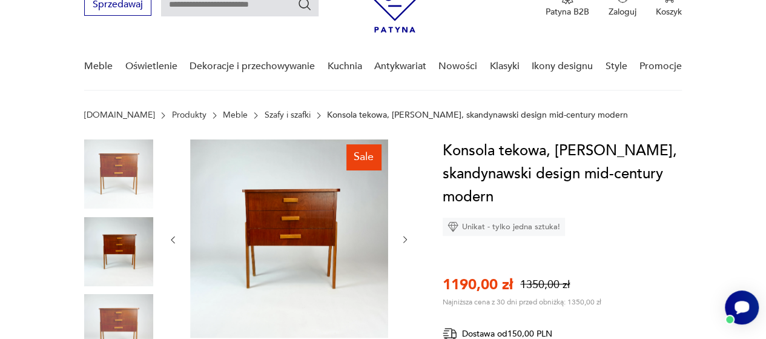
click at [403, 237] on icon "button" at bounding box center [405, 239] width 10 height 10
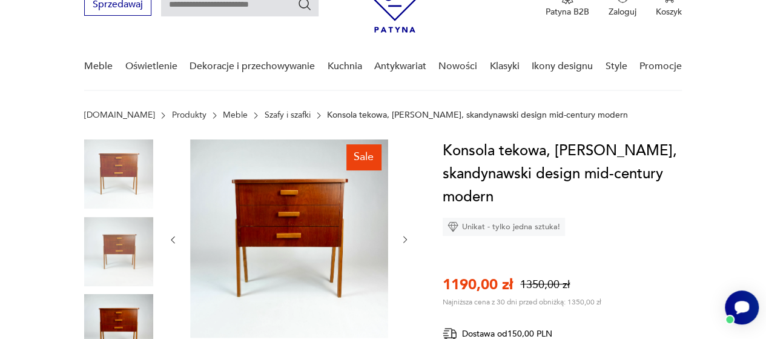
click at [403, 237] on icon "button" at bounding box center [405, 239] width 10 height 10
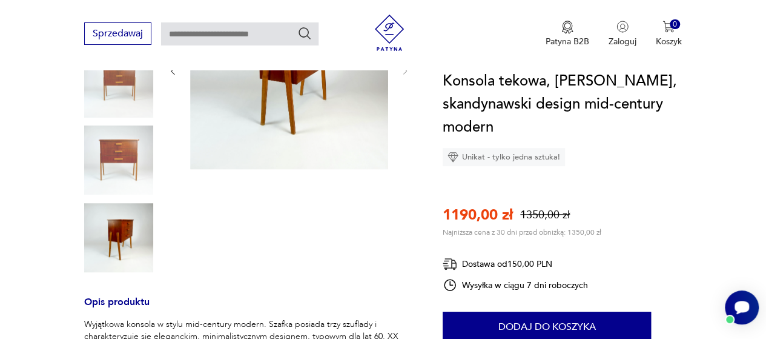
scroll to position [242, 0]
